Goal: Navigation & Orientation: Find specific page/section

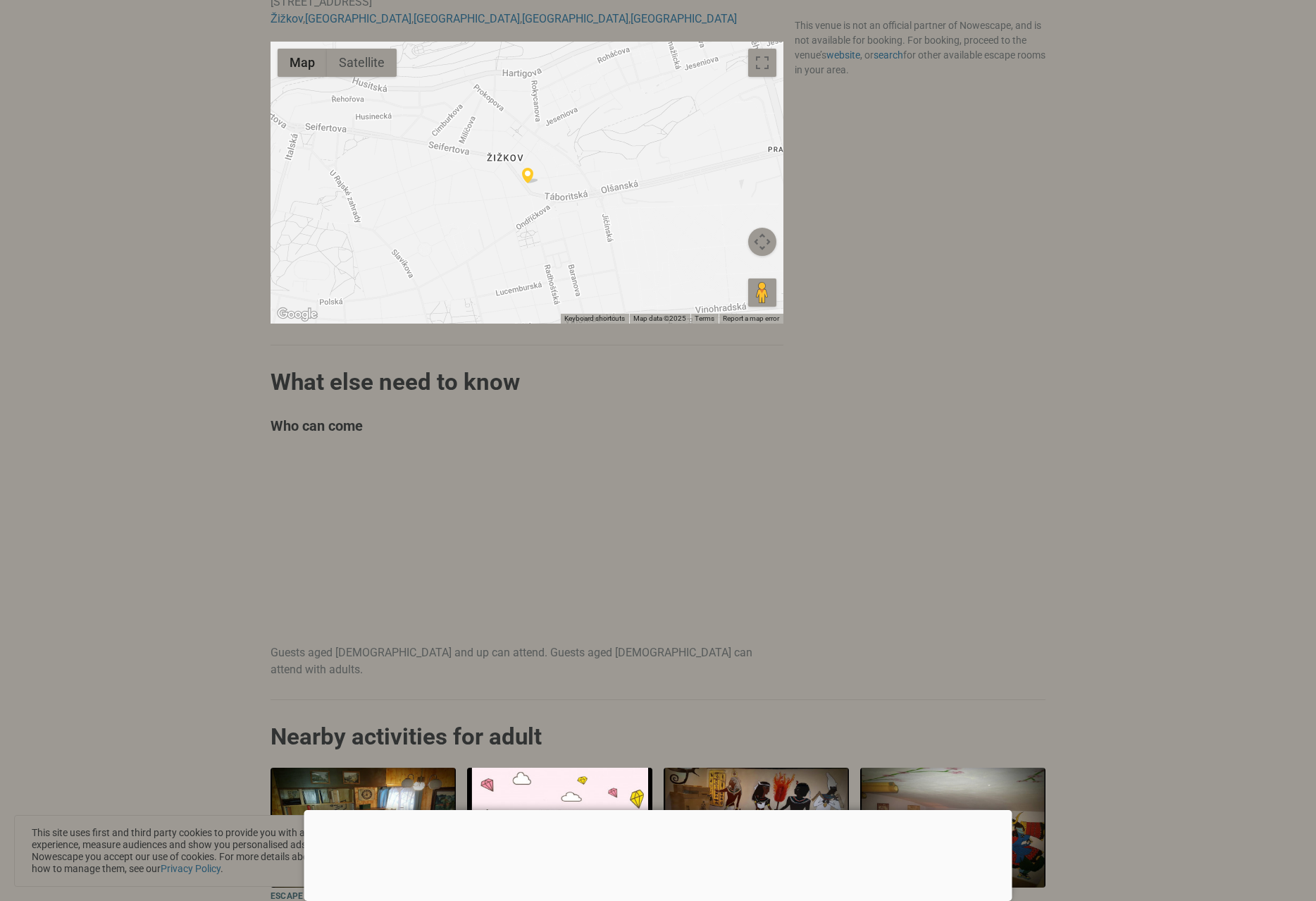
scroll to position [846, 0]
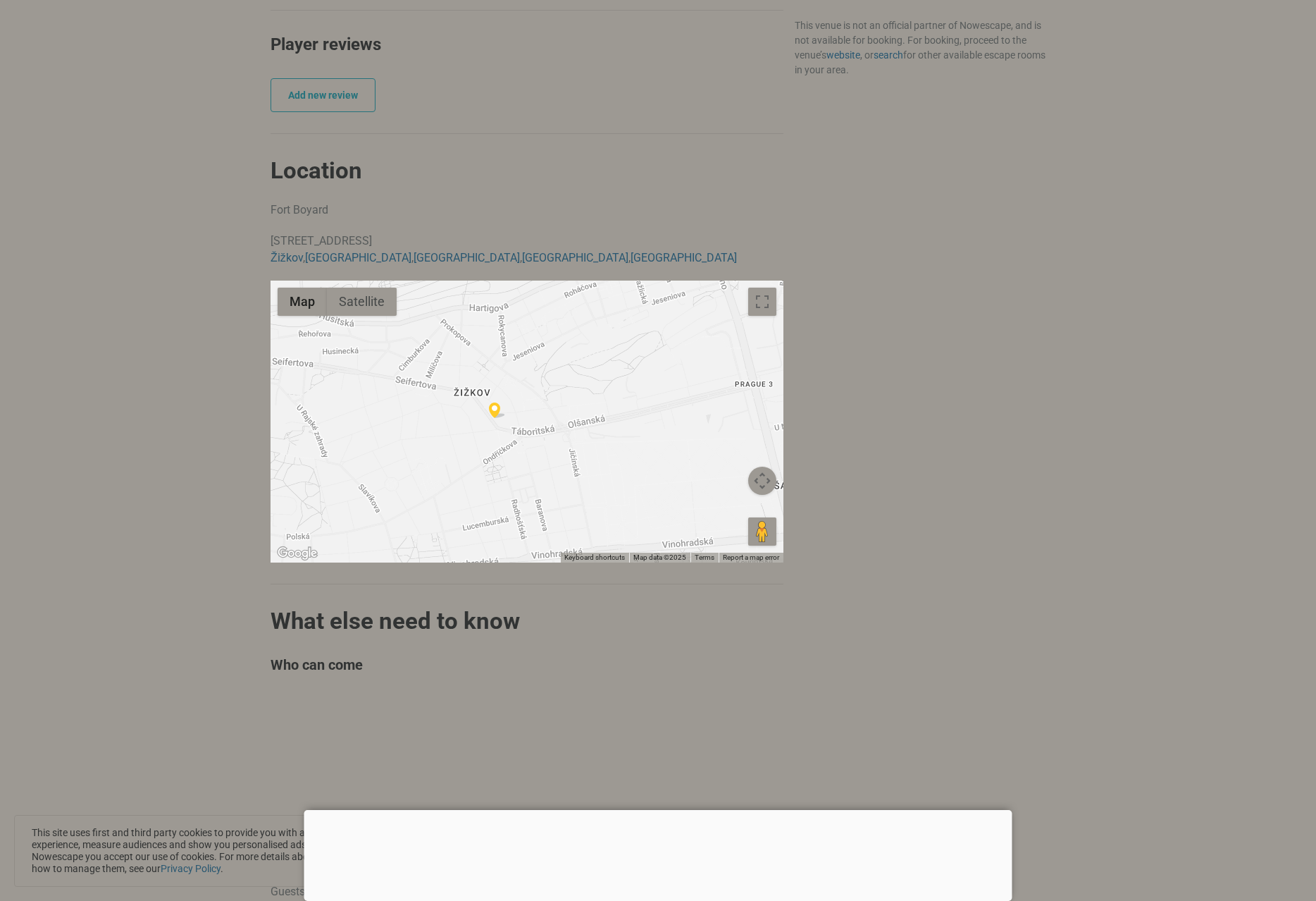
drag, startPoint x: 593, startPoint y: 413, endPoint x: 578, endPoint y: 412, distance: 15.0
click at [573, 413] on div at bounding box center [527, 422] width 513 height 282
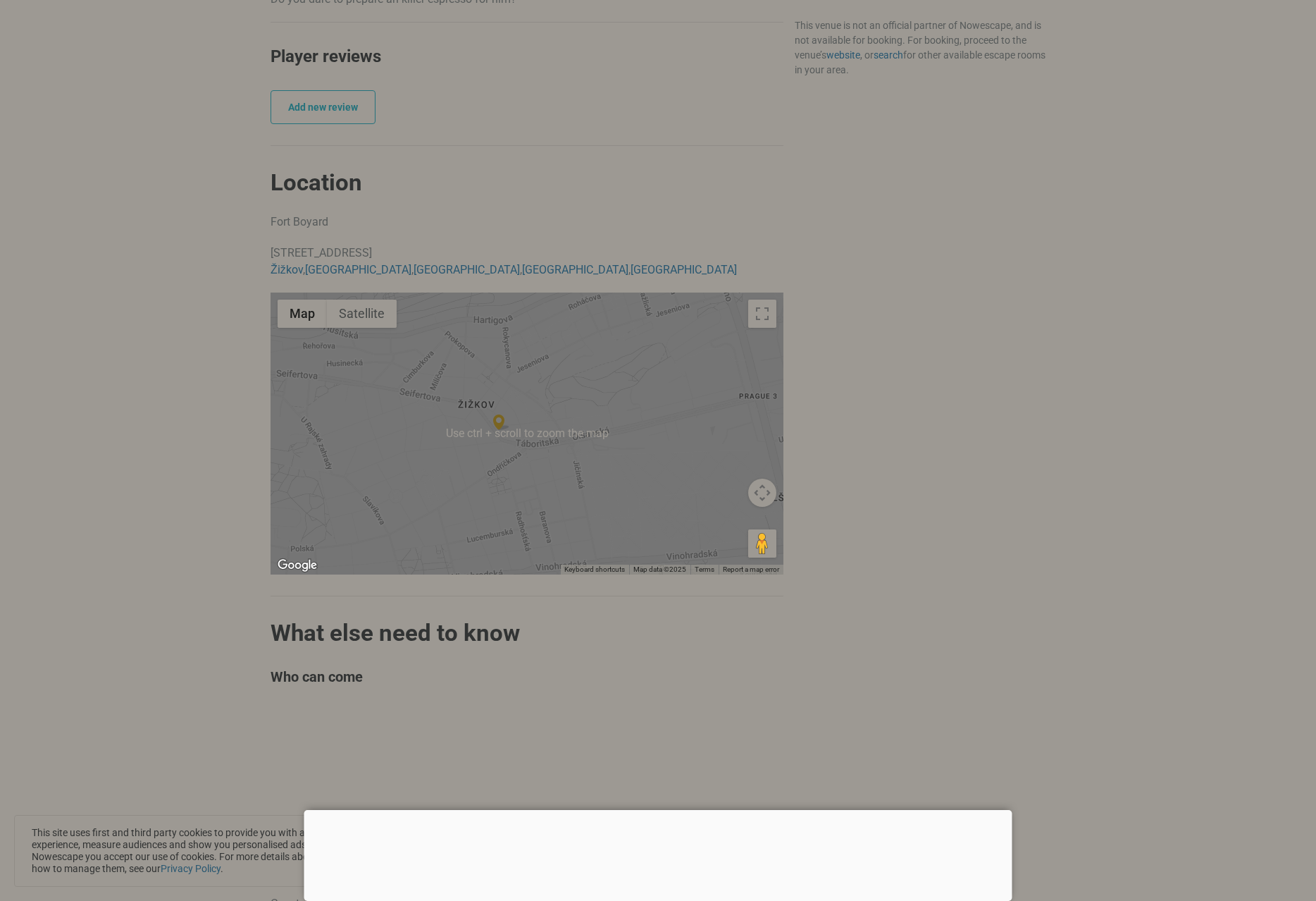
scroll to position [864, 0]
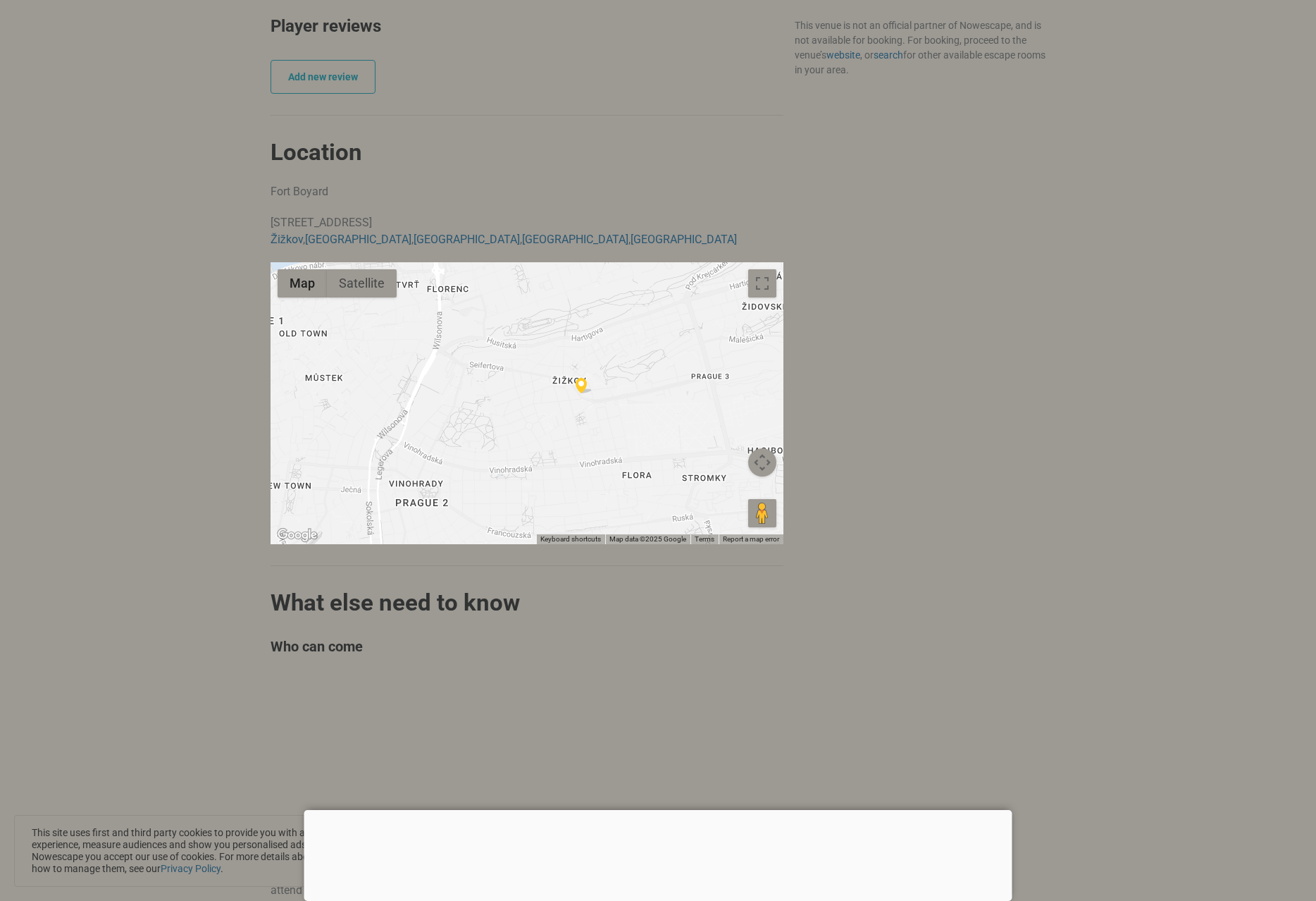
drag, startPoint x: 530, startPoint y: 375, endPoint x: 498, endPoint y: 435, distance: 68.0
click at [500, 437] on div at bounding box center [527, 403] width 513 height 282
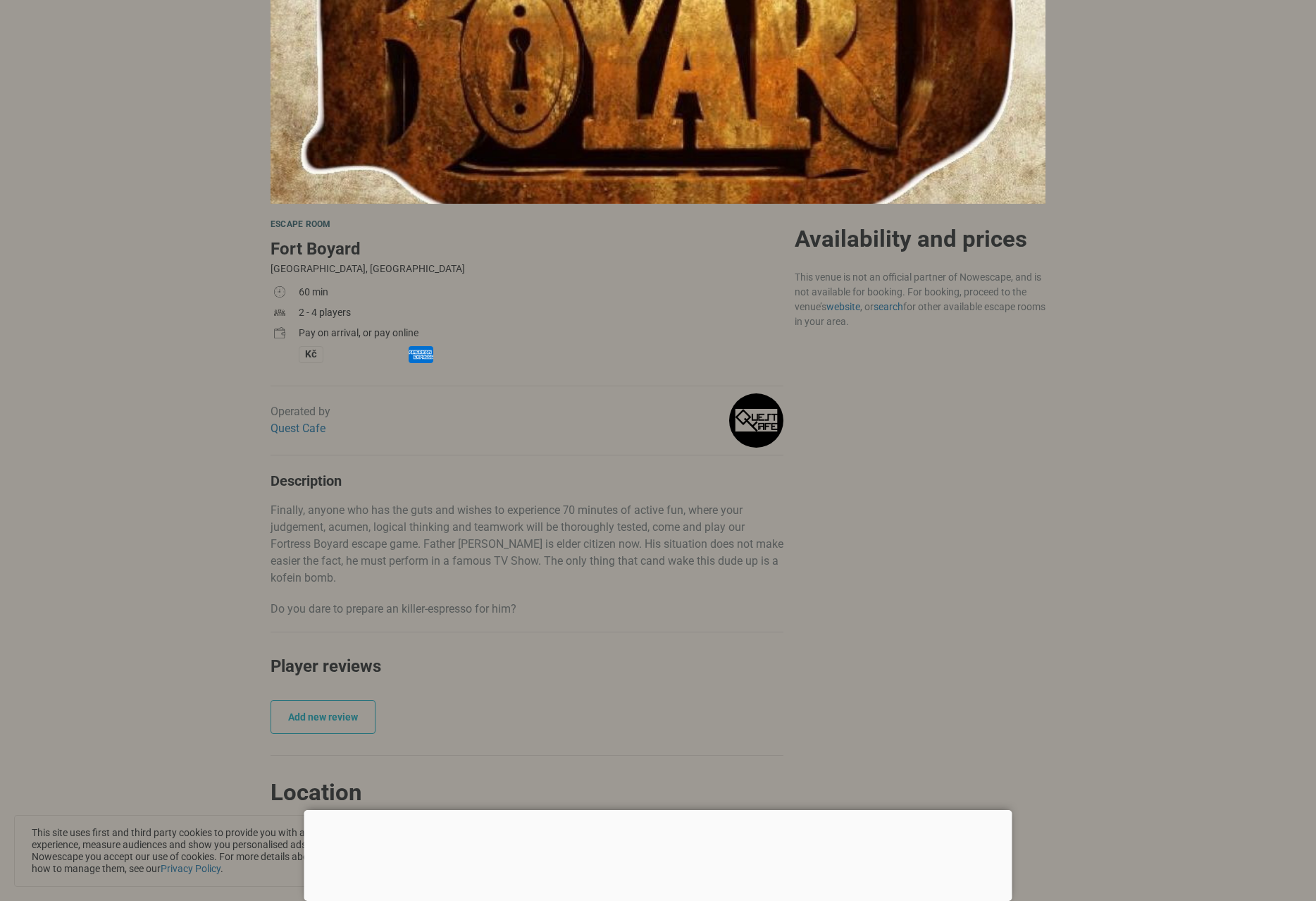
scroll to position [0, 0]
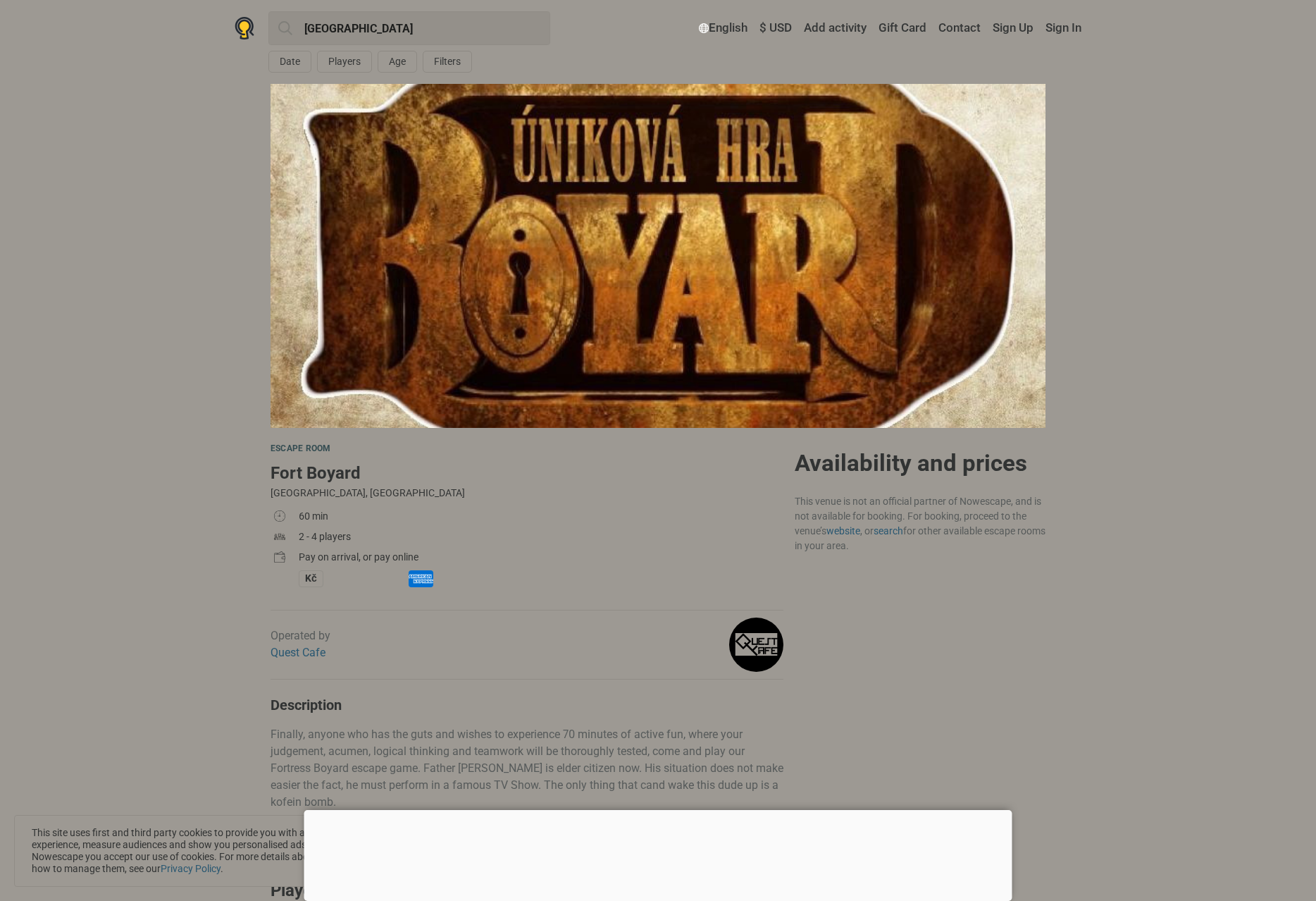
click at [638, 263] on img at bounding box center [658, 256] width 775 height 344
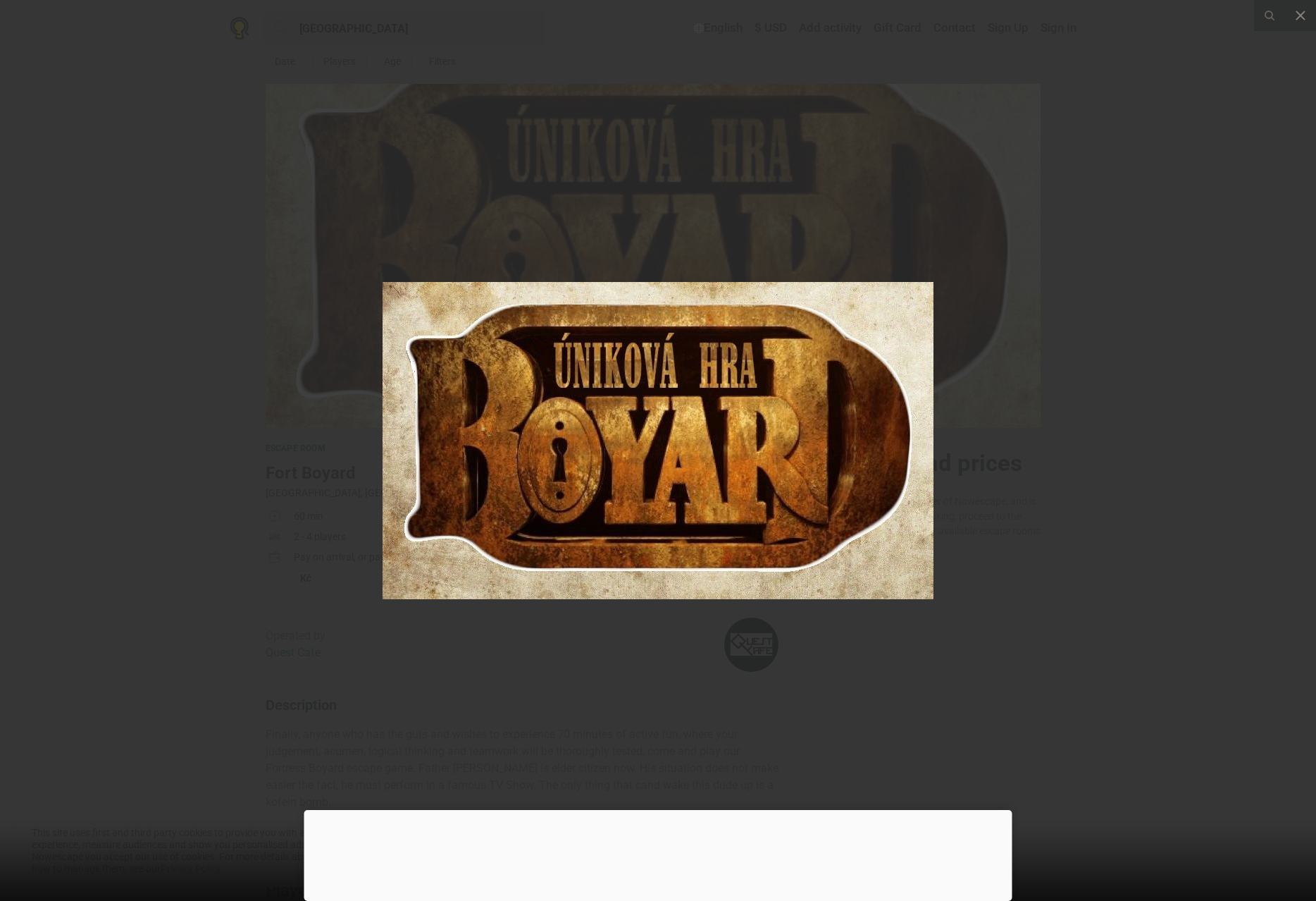
click at [1102, 458] on div at bounding box center [658, 450] width 1316 height 901
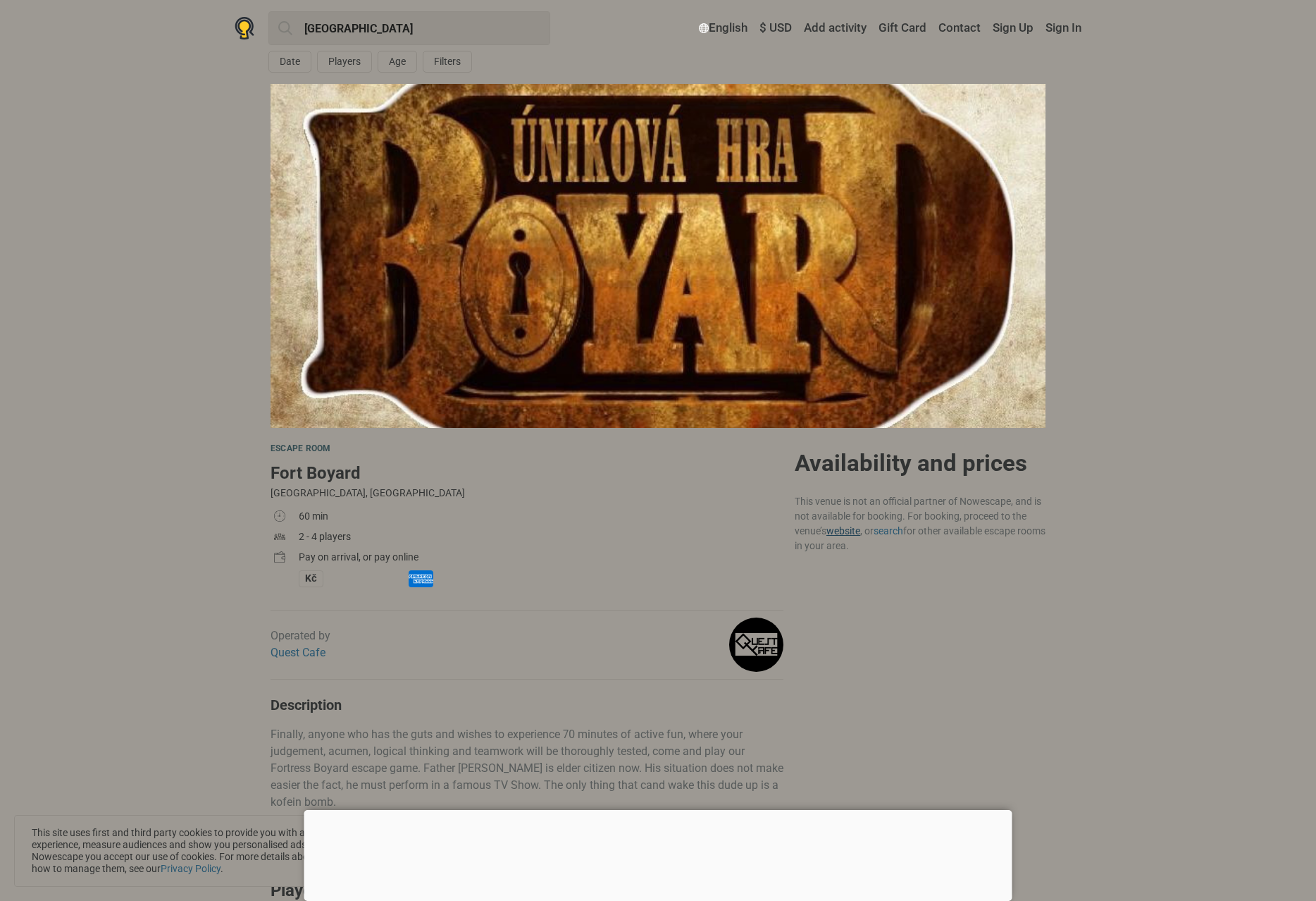
click at [846, 530] on link "website" at bounding box center [843, 531] width 34 height 11
click at [293, 649] on link "Quest Cafe" at bounding box center [298, 652] width 55 height 14
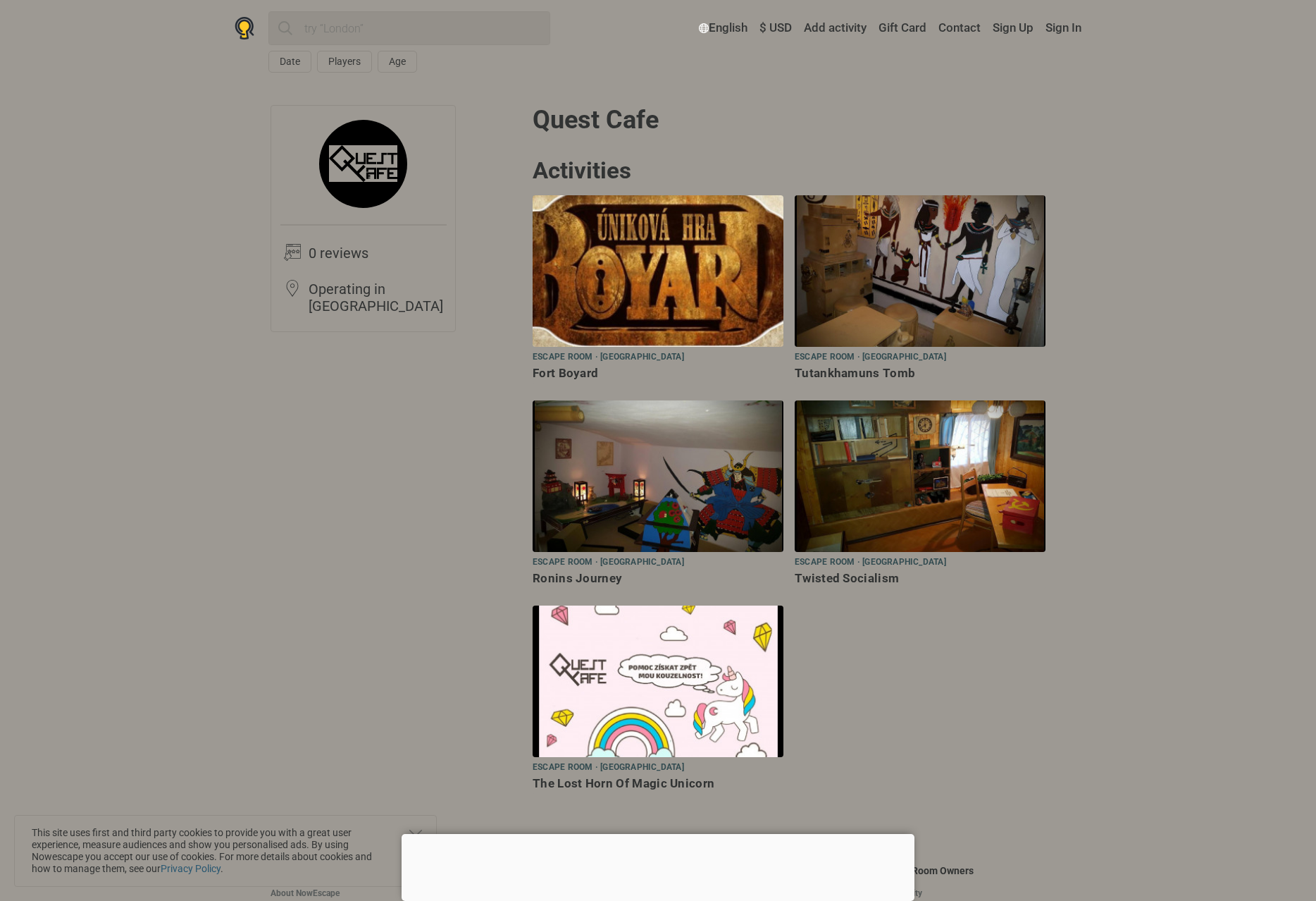
click at [619, 295] on img at bounding box center [658, 271] width 251 height 152
